Goal: Task Accomplishment & Management: Manage account settings

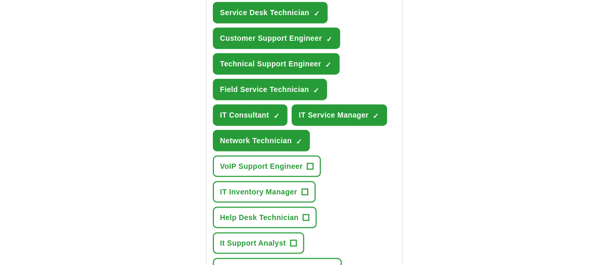
scroll to position [557, 0]
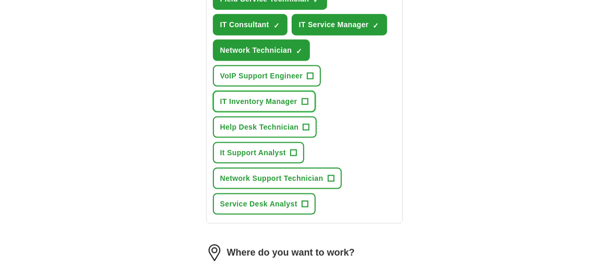
click at [308, 101] on button "IT Inventory Manager +" at bounding box center [264, 101] width 103 height 21
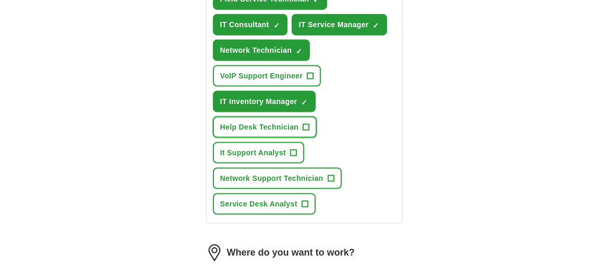
click at [306, 125] on span "+" at bounding box center [306, 127] width 6 height 8
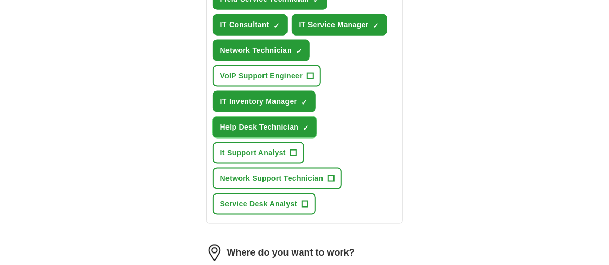
click at [268, 125] on span "Help Desk Technician" at bounding box center [259, 127] width 79 height 11
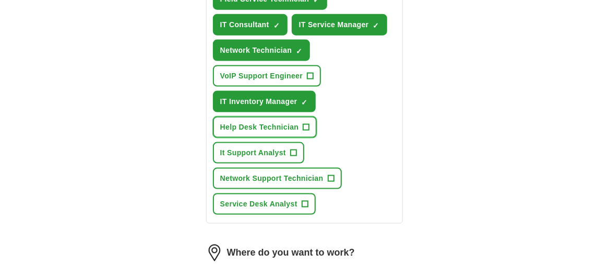
click at [305, 123] on span "+" at bounding box center [306, 127] width 6 height 8
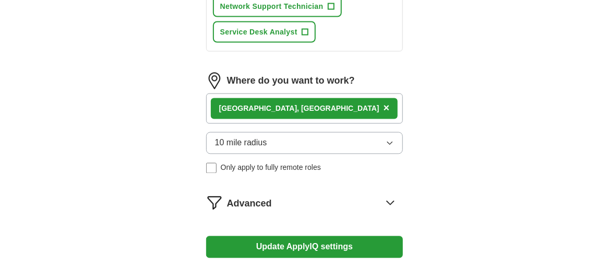
scroll to position [731, 0]
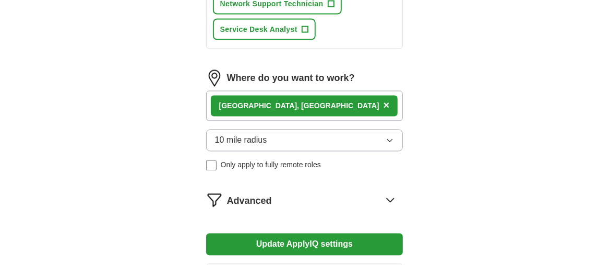
click at [283, 235] on button "Update ApplyIQ settings" at bounding box center [304, 244] width 197 height 22
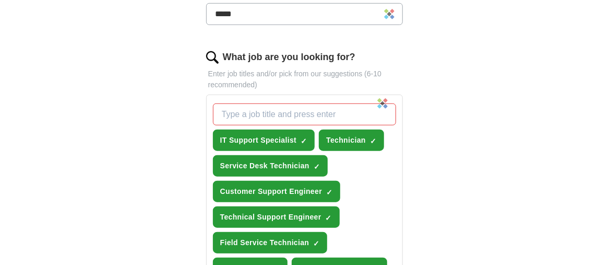
scroll to position [348, 0]
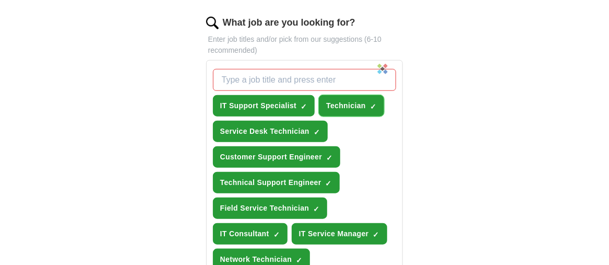
click at [376, 105] on button "Technician ✓ ×" at bounding box center [351, 105] width 65 height 21
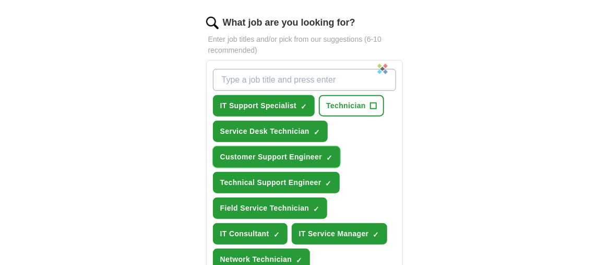
click at [0, 0] on span "×" at bounding box center [0, 0] width 0 height 0
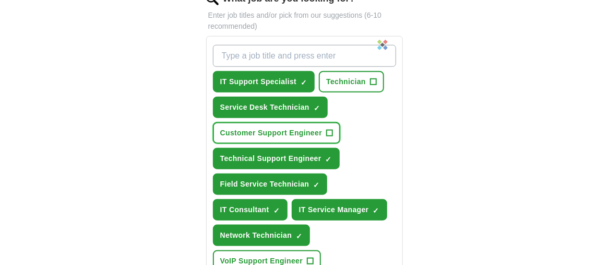
scroll to position [383, 0]
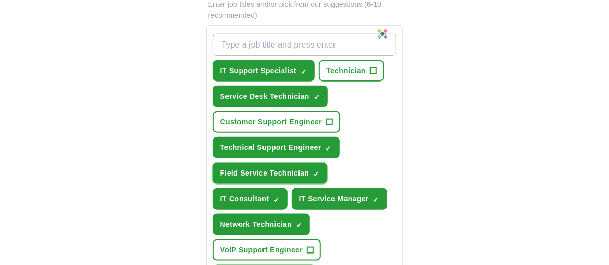
click at [310, 169] on button "Field Service Technician ✓ ×" at bounding box center [270, 172] width 115 height 21
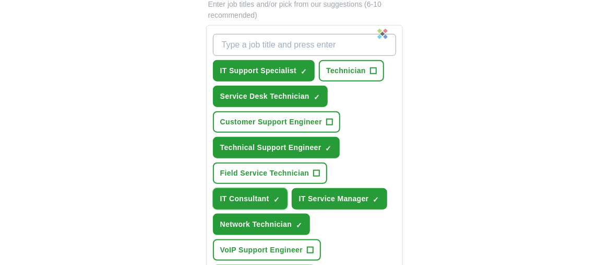
click at [281, 196] on button "IT Consultant ✓ ×" at bounding box center [250, 198] width 75 height 21
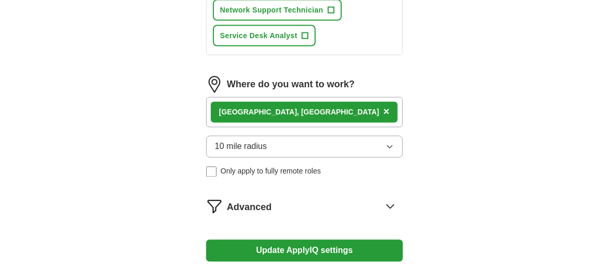
scroll to position [731, 0]
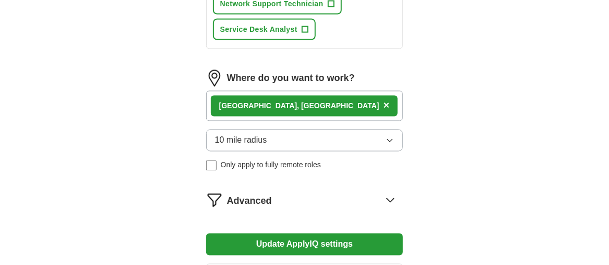
click at [270, 236] on button "Update ApplyIQ settings" at bounding box center [304, 244] width 197 height 22
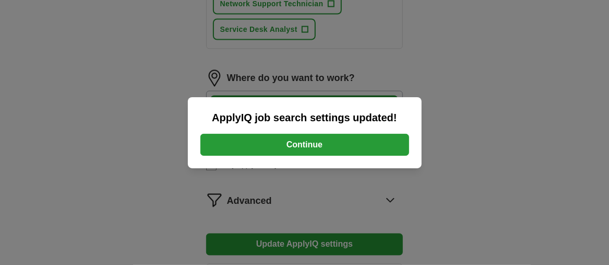
click at [340, 147] on button "Continue" at bounding box center [304, 145] width 209 height 22
